Goal: Information Seeking & Learning: Learn about a topic

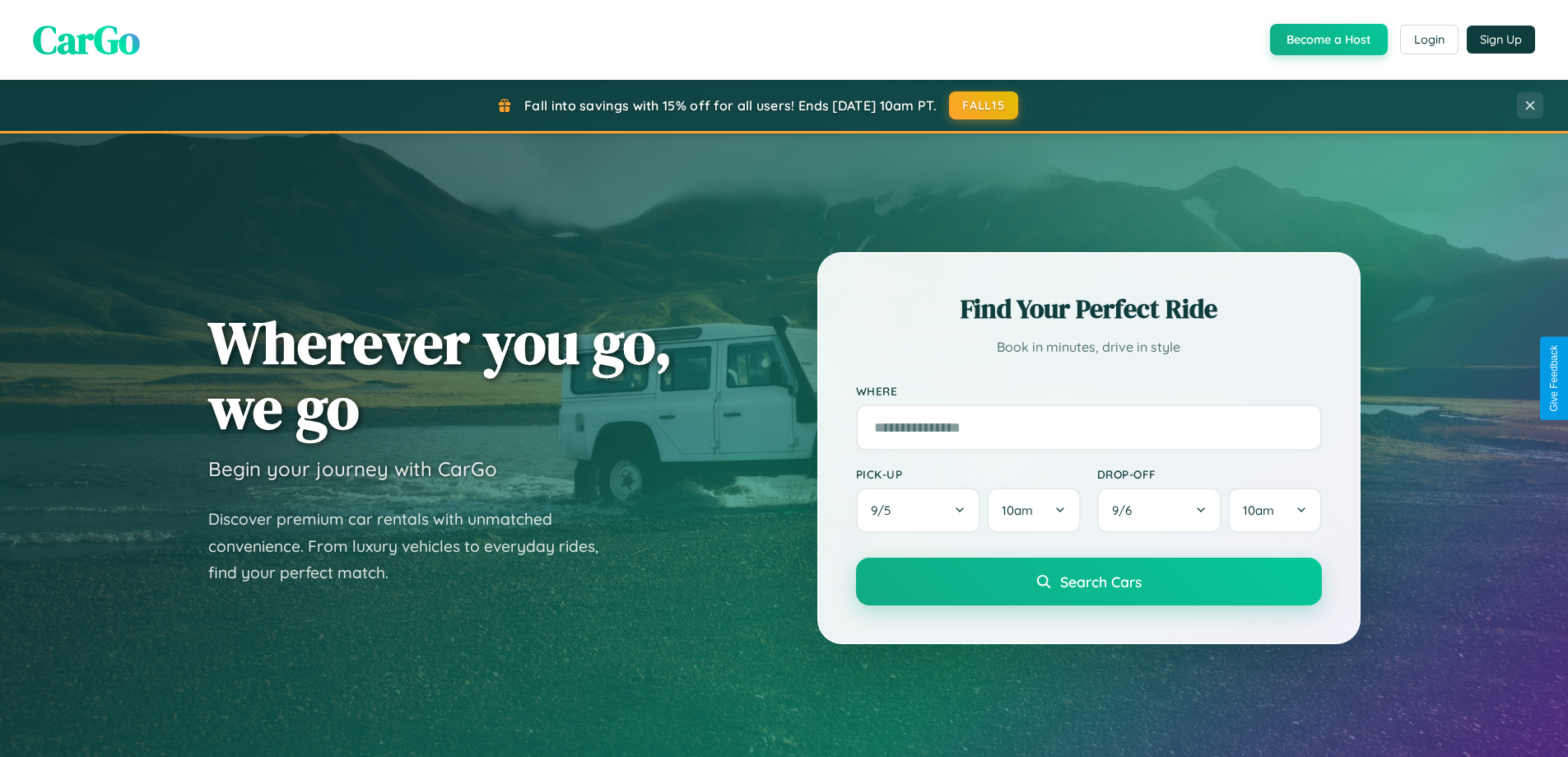
scroll to position [710, 0]
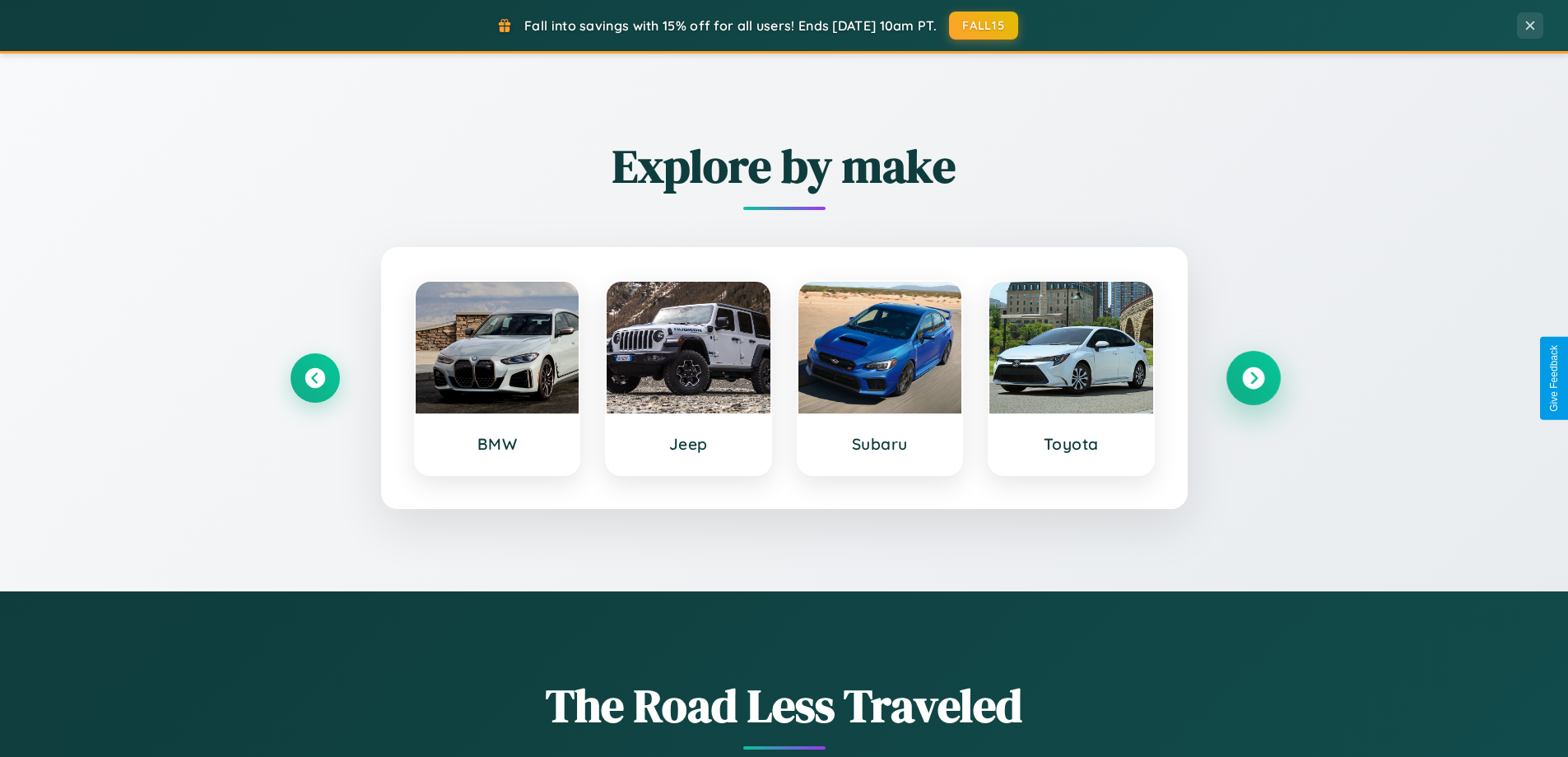
click at [1253, 378] on icon at bounding box center [1252, 378] width 22 height 22
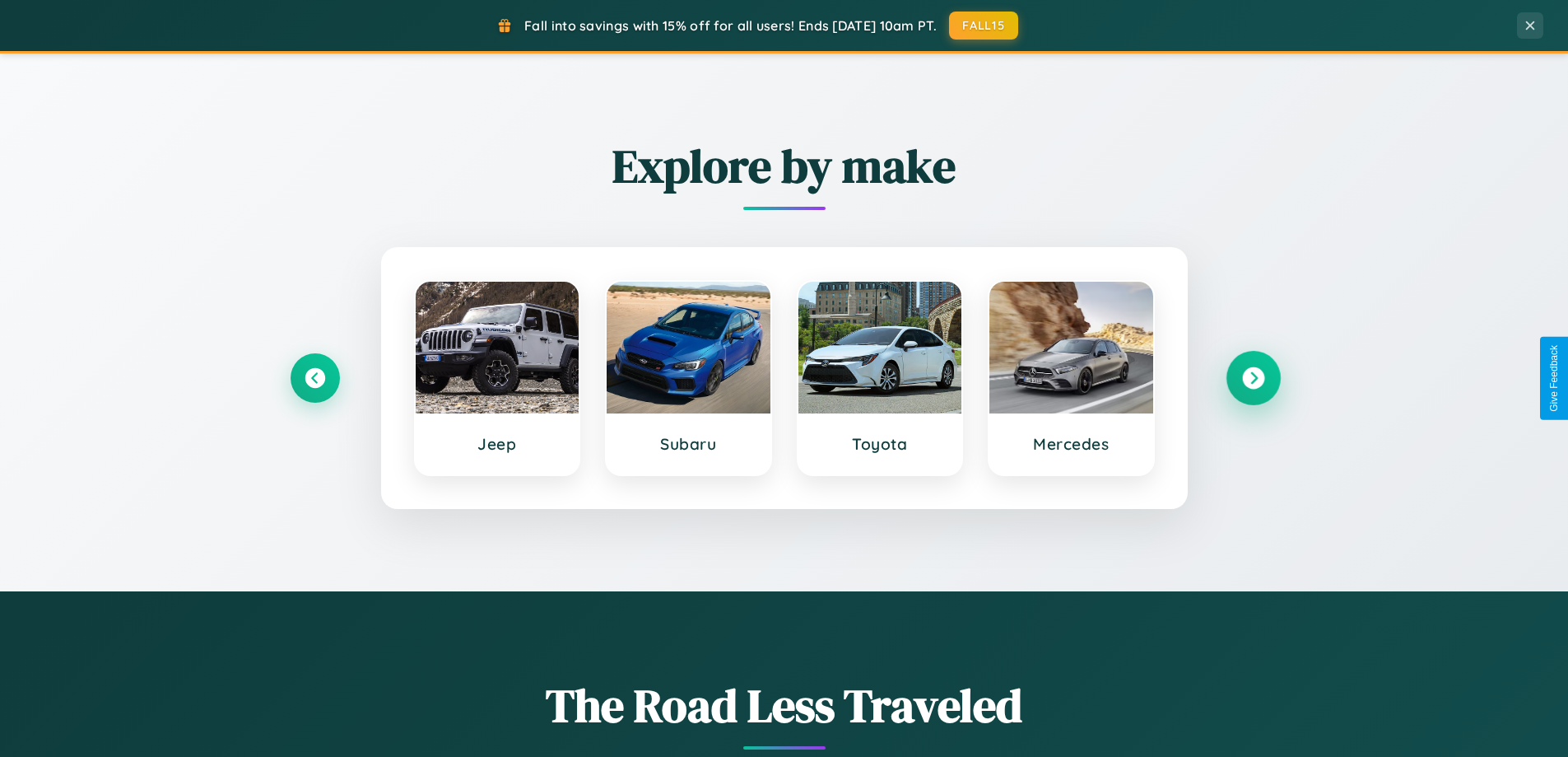
click at [1253, 378] on icon at bounding box center [1252, 378] width 22 height 22
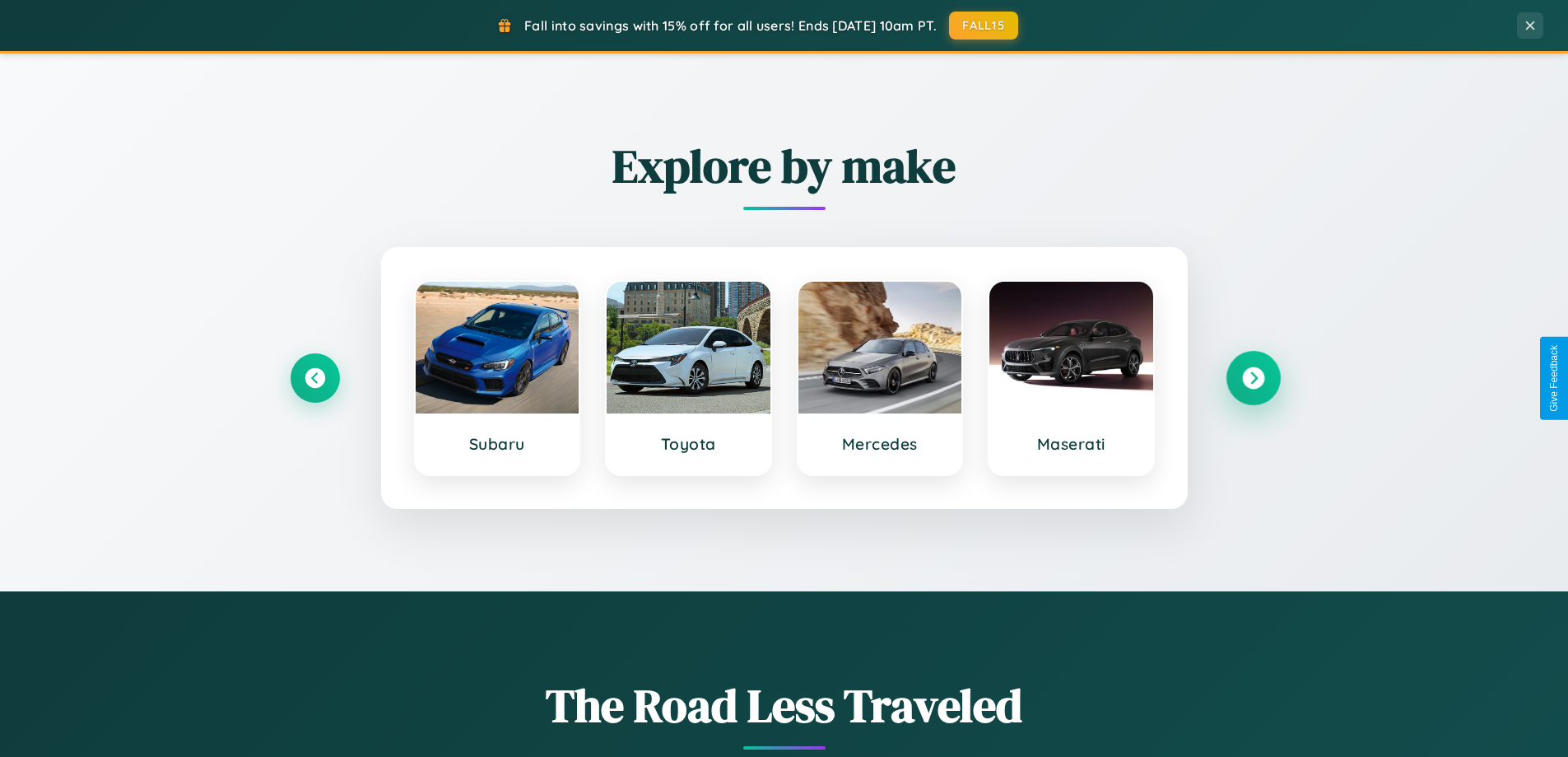
click at [1253, 378] on icon at bounding box center [1252, 378] width 22 height 22
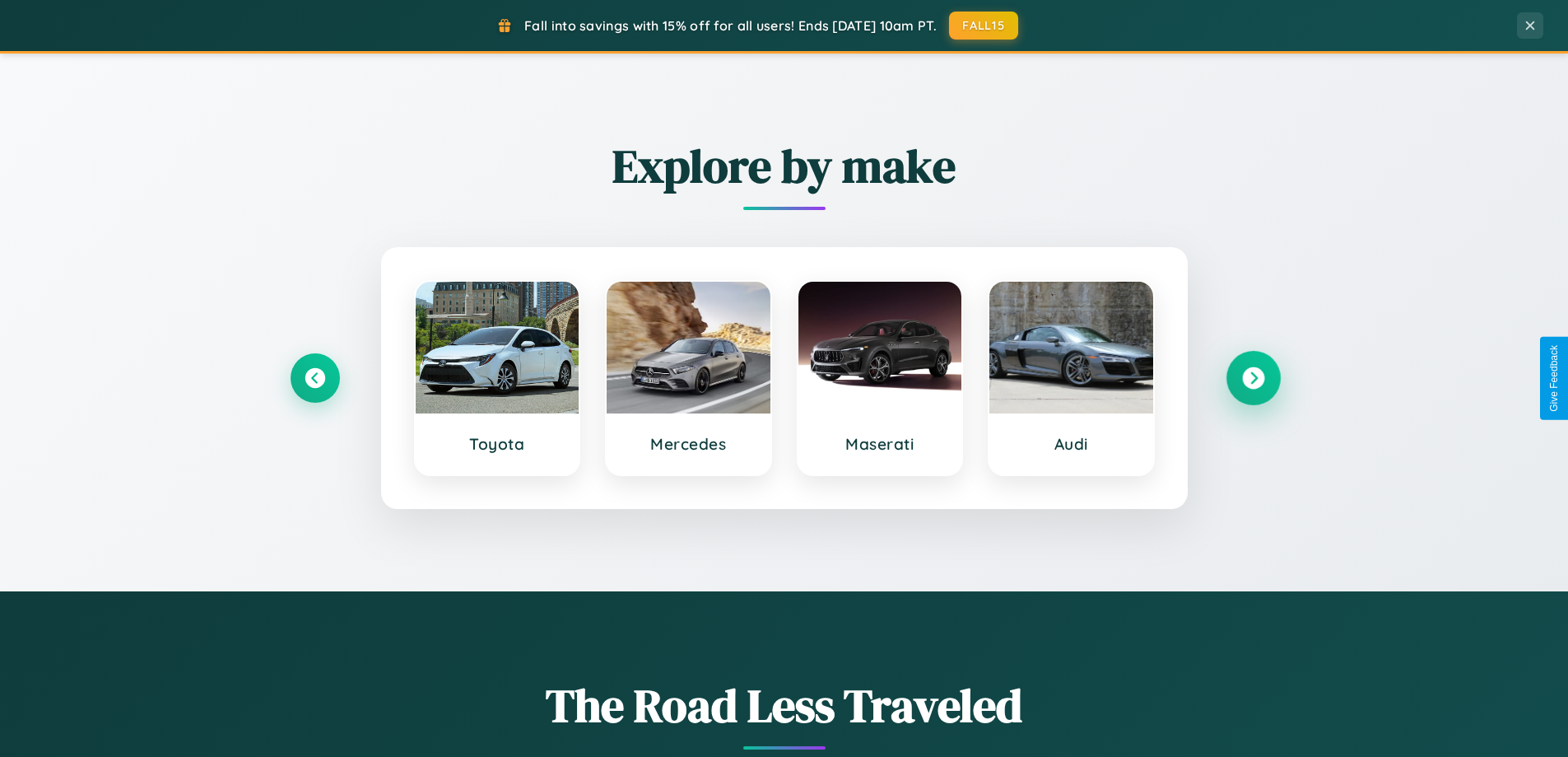
click at [1253, 378] on icon at bounding box center [1252, 378] width 22 height 22
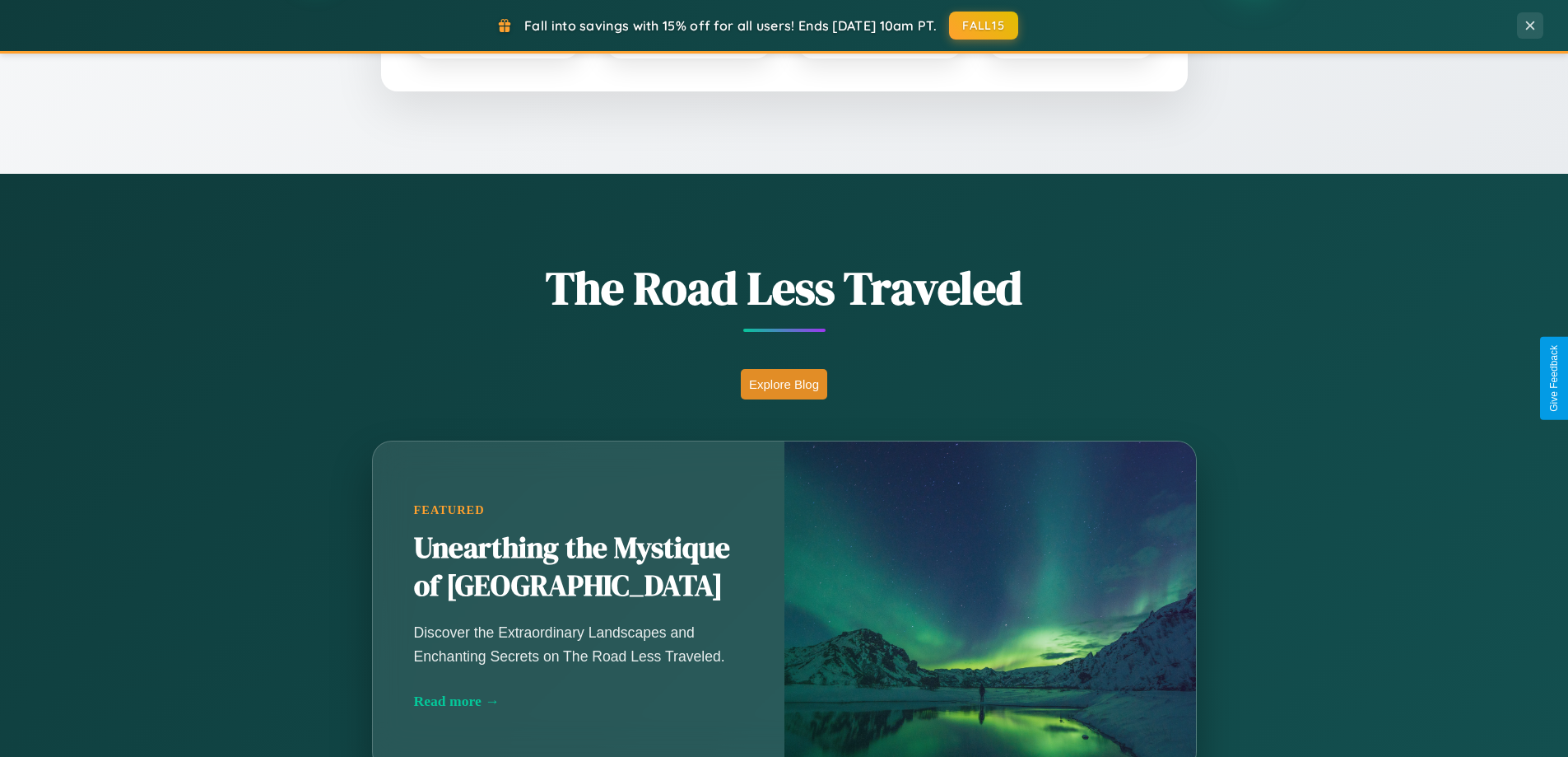
scroll to position [3168, 0]
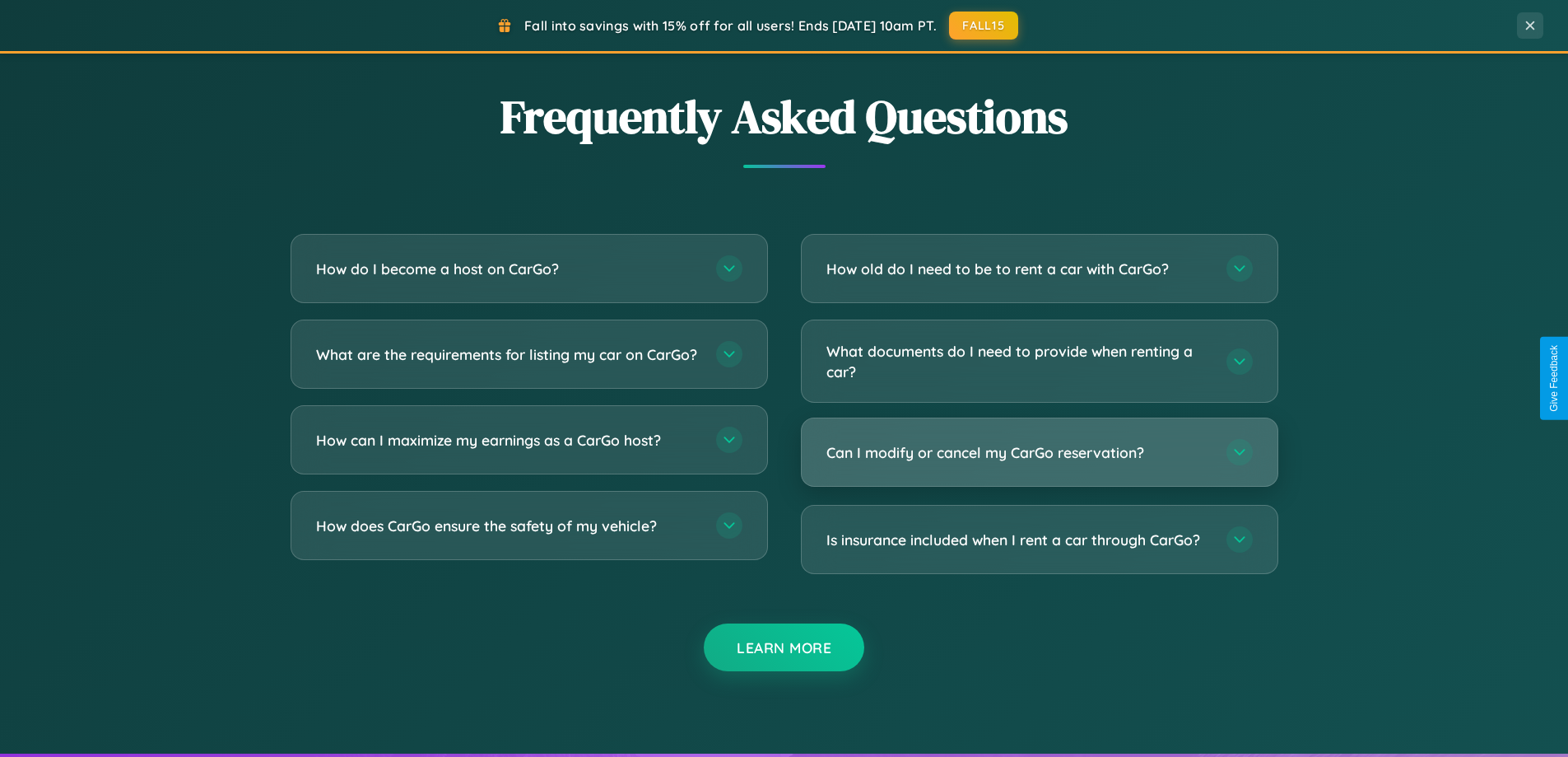
click at [1039, 452] on h3 "Can I modify or cancel my CarGo reservation?" at bounding box center [1018, 453] width 384 height 21
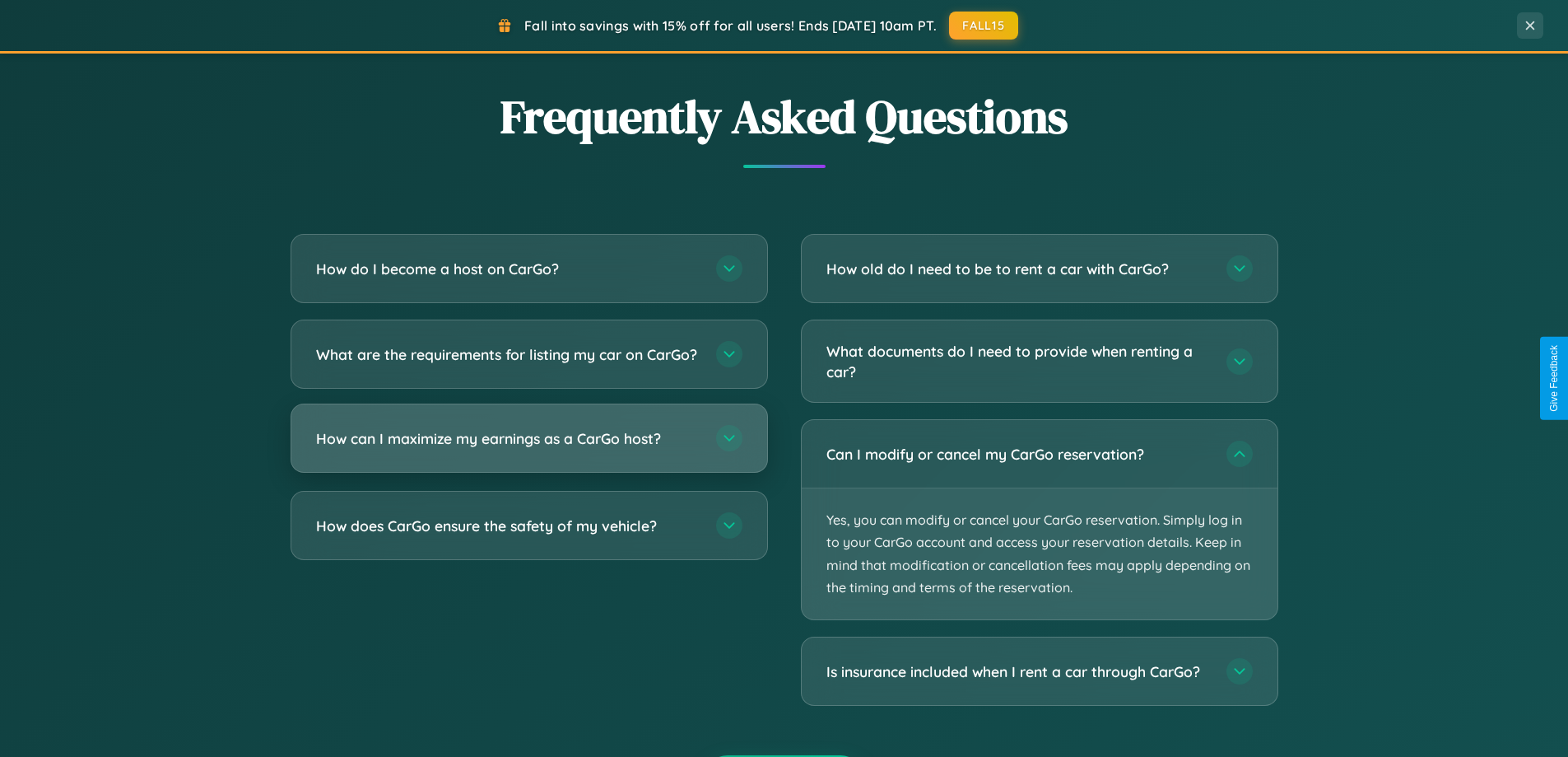
click at [529, 448] on h3 "How can I maximize my earnings as a CarGo host?" at bounding box center [508, 439] width 384 height 21
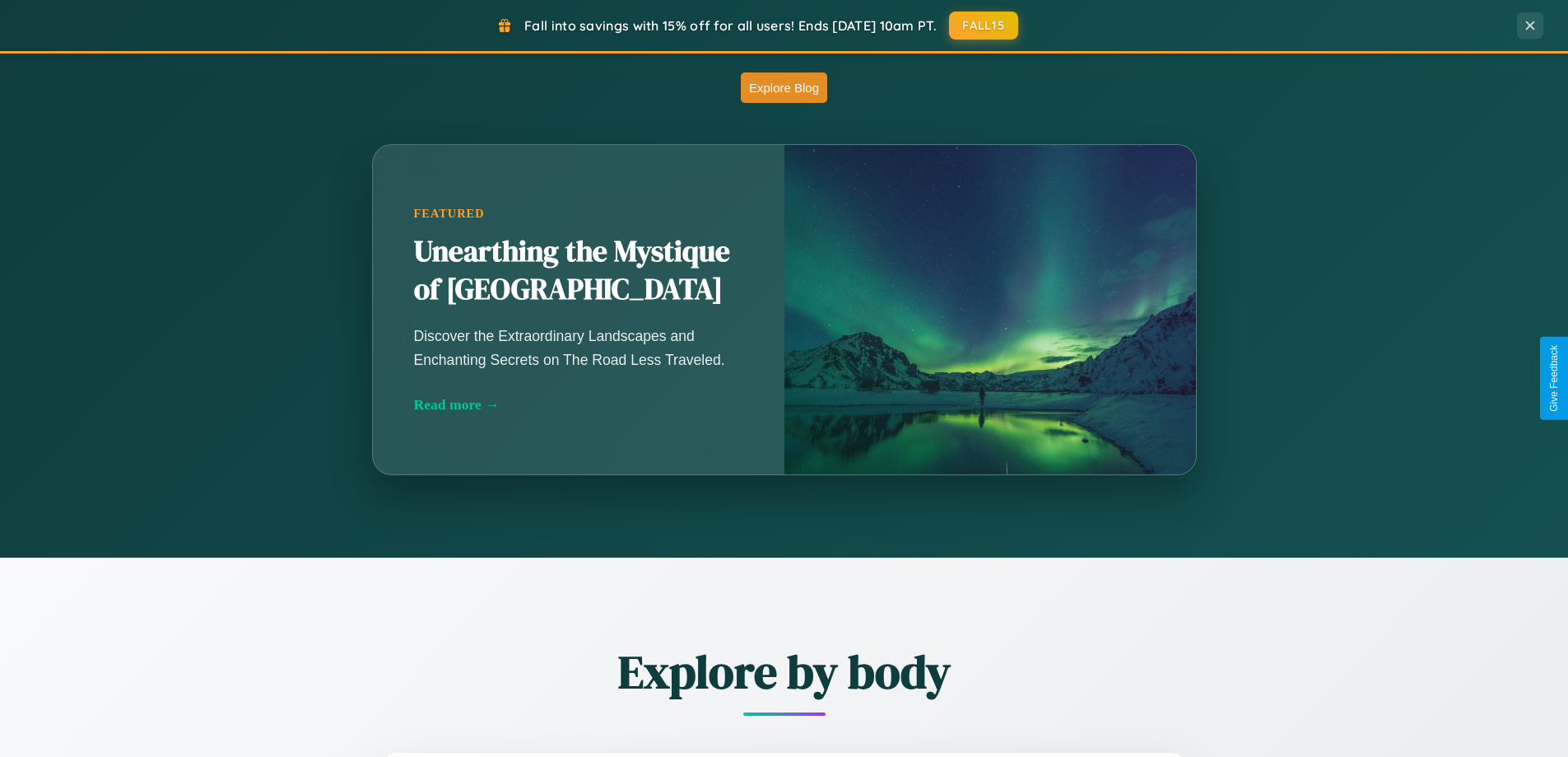
scroll to position [1133, 0]
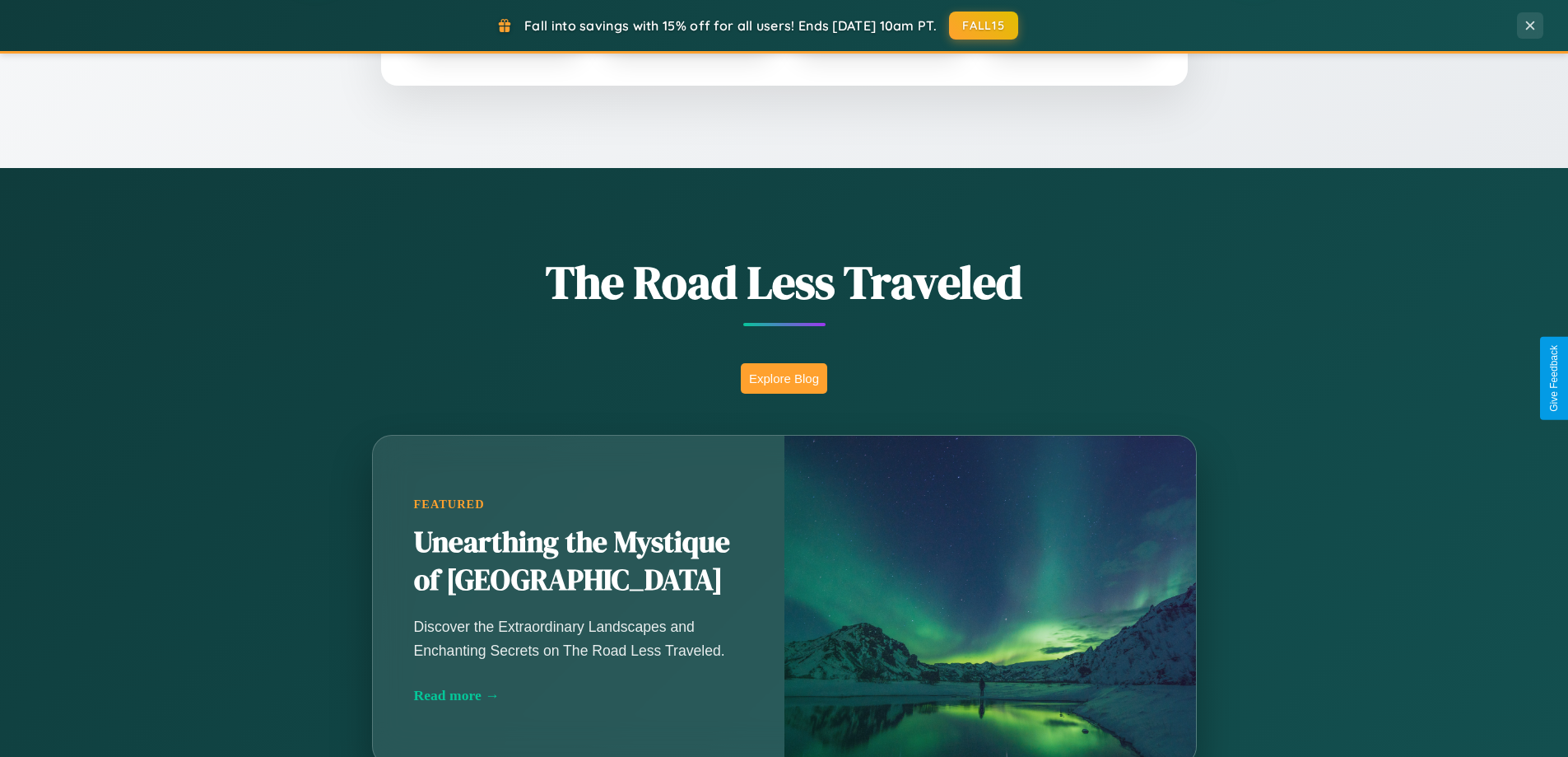
click at [784, 378] on button "Explore Blog" at bounding box center [784, 378] width 87 height 31
